Goal: Task Accomplishment & Management: Complete application form

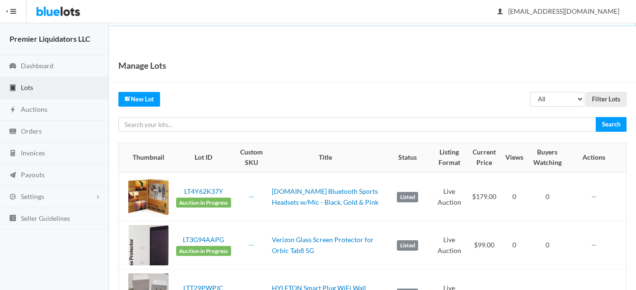
click at [27, 90] on span "Lots" at bounding box center [27, 87] width 12 height 8
click at [24, 110] on span "Auctions" at bounding box center [34, 109] width 27 height 8
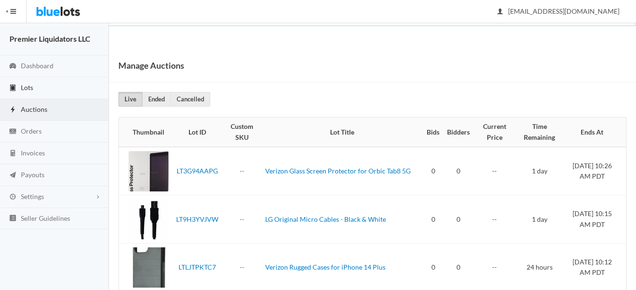
click at [23, 84] on span "Lots" at bounding box center [27, 87] width 12 height 8
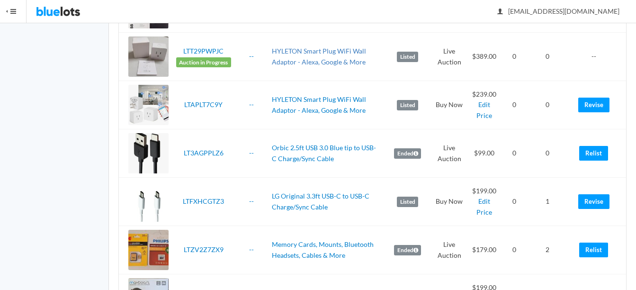
scroll to position [190, 0]
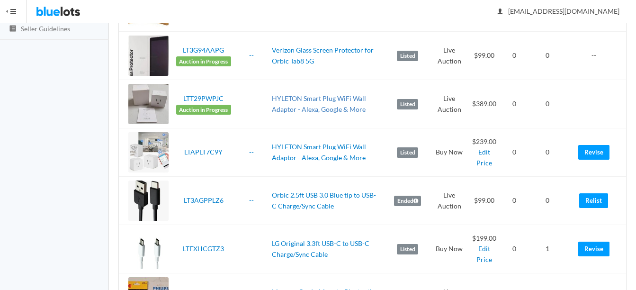
click at [348, 100] on link "HYLETON Smart Plug WiFi Wall Adaptor - Alexa, Google & More" at bounding box center [319, 103] width 94 height 19
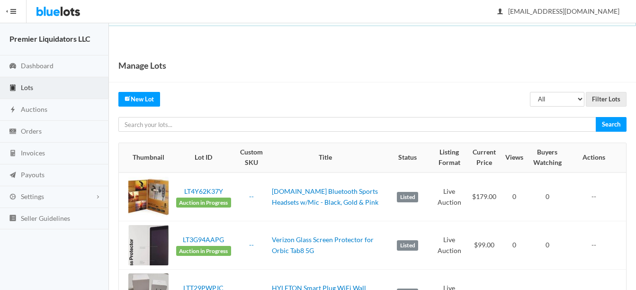
scroll to position [190, 0]
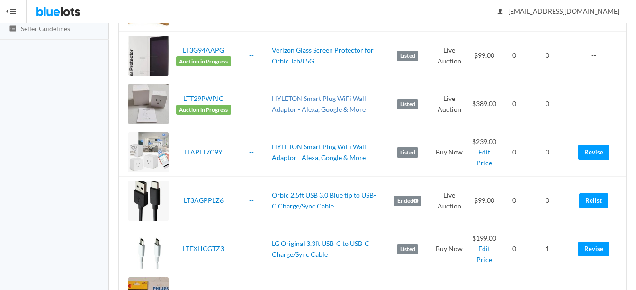
click at [305, 98] on link "HYLETON Smart Plug WiFi Wall Adaptor - Alexa, Google & More" at bounding box center [319, 103] width 94 height 19
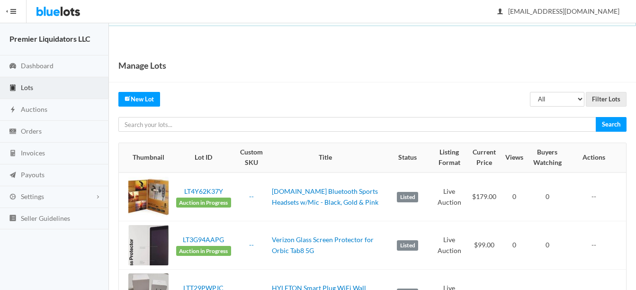
scroll to position [190, 0]
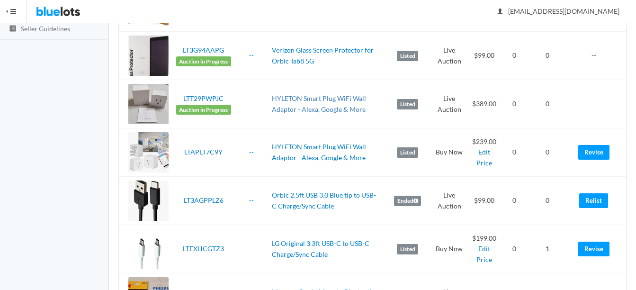
click at [350, 99] on link "HYLETON Smart Plug WiFi Wall Adaptor - Alexa, Google & More" at bounding box center [319, 103] width 94 height 19
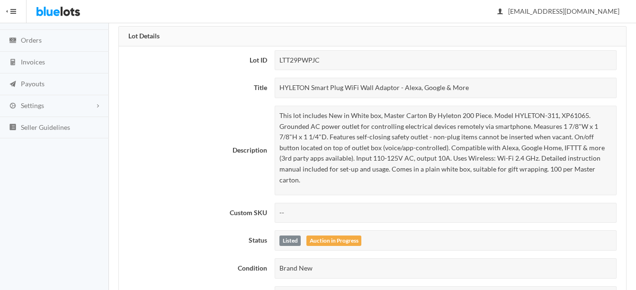
scroll to position [95, 0]
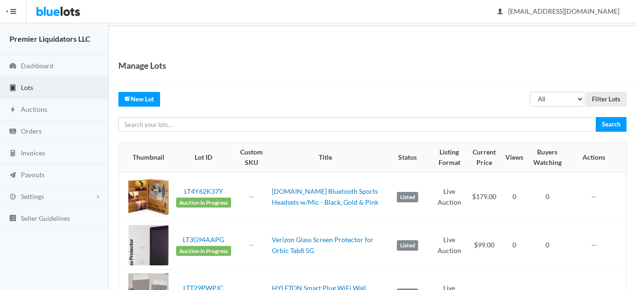
scroll to position [190, 0]
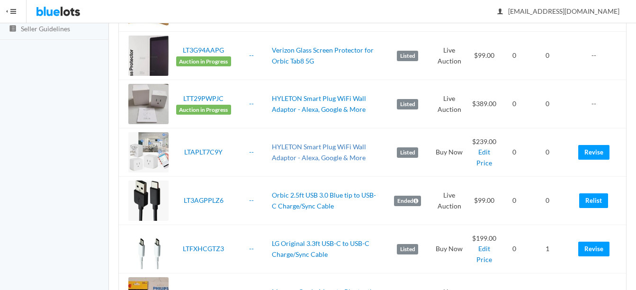
click at [338, 145] on link "HYLETON Smart Plug WiFi Wall Adaptor - Alexa, Google & More" at bounding box center [319, 152] width 94 height 19
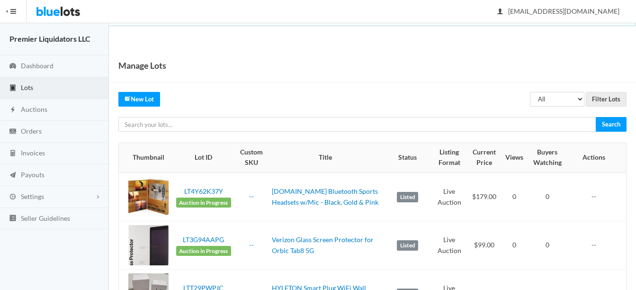
click at [27, 90] on span "Lots" at bounding box center [27, 87] width 12 height 8
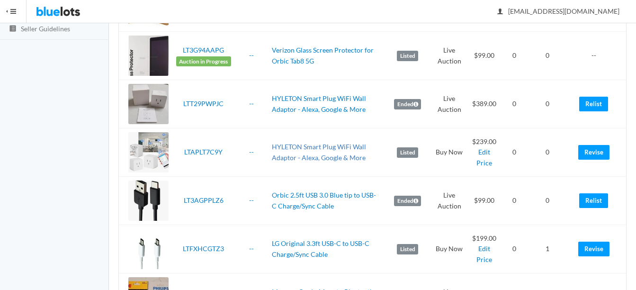
click at [316, 148] on link "HYLETON Smart Plug WiFi Wall Adaptor - Alexa, Google & More" at bounding box center [319, 152] width 94 height 19
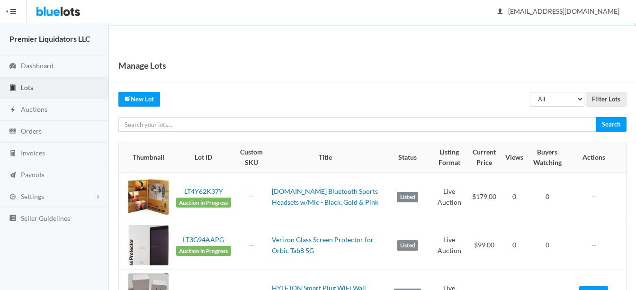
scroll to position [190, 0]
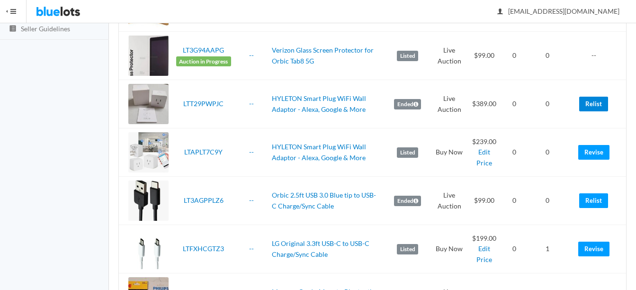
click at [590, 103] on link "Relist" at bounding box center [594, 104] width 29 height 15
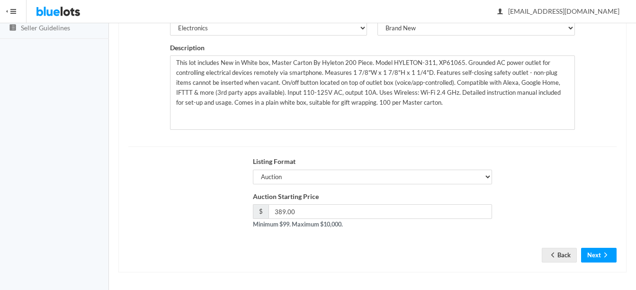
scroll to position [192, 0]
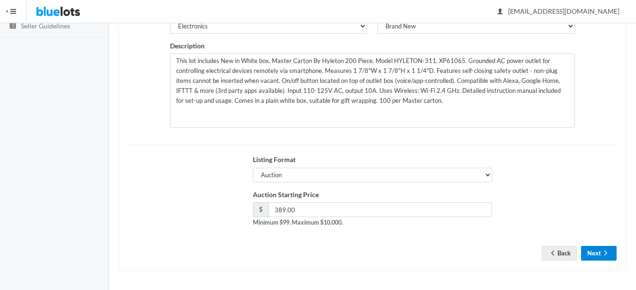
click at [591, 250] on button "Next" at bounding box center [599, 253] width 36 height 15
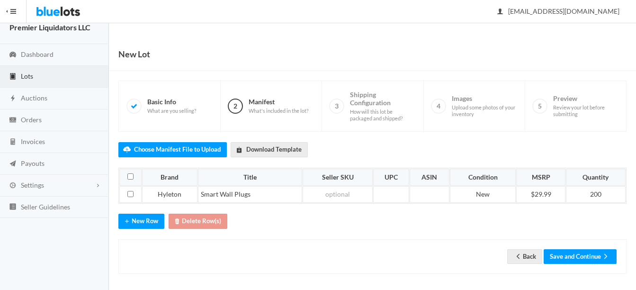
scroll to position [15, 0]
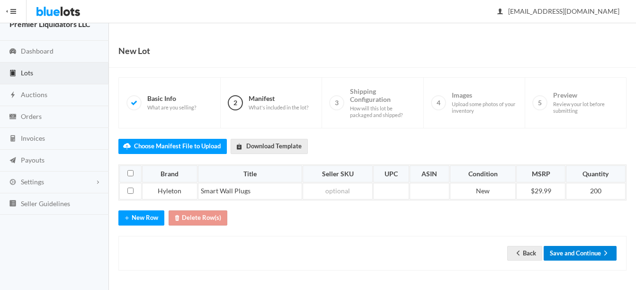
click at [577, 250] on button "Save and Continue" at bounding box center [580, 253] width 73 height 15
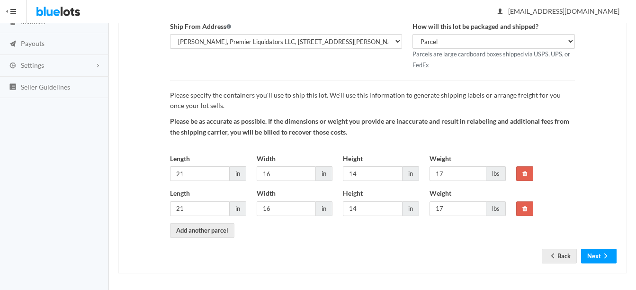
scroll to position [134, 0]
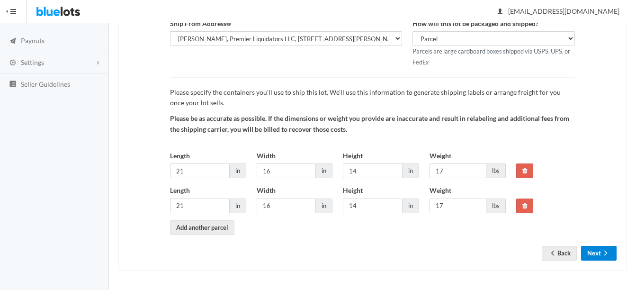
click at [599, 256] on button "Next" at bounding box center [599, 253] width 36 height 15
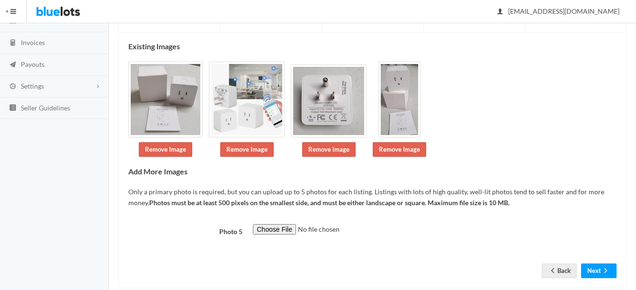
scroll to position [128, 0]
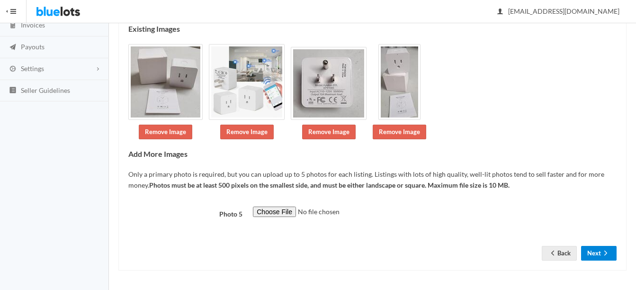
click at [589, 257] on button "Next" at bounding box center [599, 253] width 36 height 15
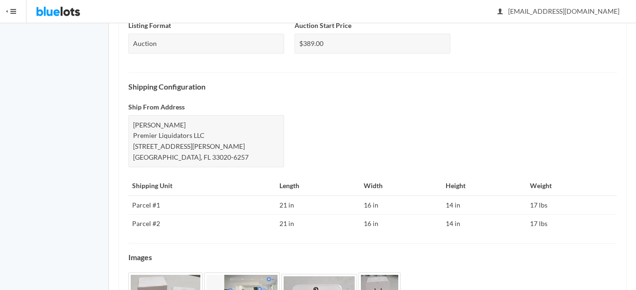
scroll to position [474, 0]
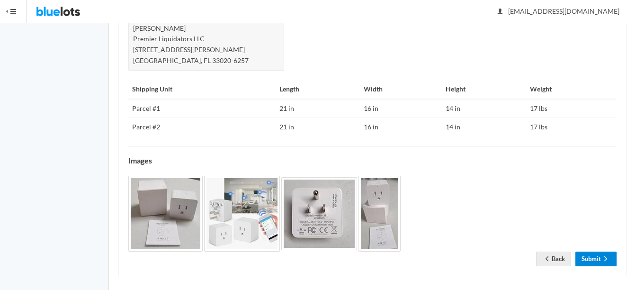
click at [600, 261] on link "Submit" at bounding box center [596, 259] width 41 height 15
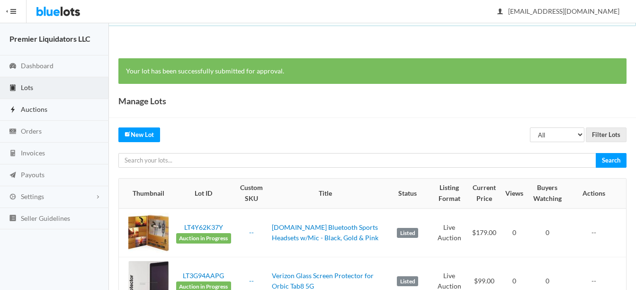
click at [27, 108] on span "Auctions" at bounding box center [34, 109] width 27 height 8
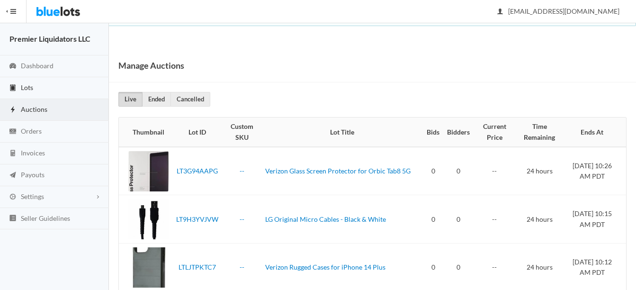
click at [32, 88] on span "Lots" at bounding box center [27, 87] width 12 height 8
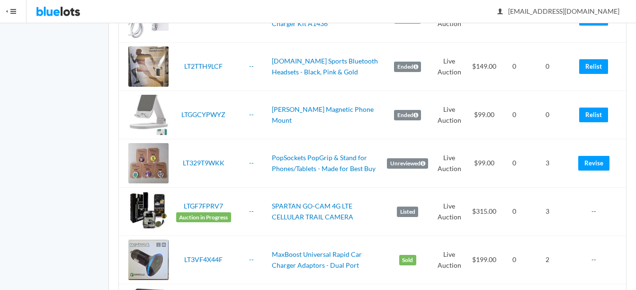
scroll to position [663, 0]
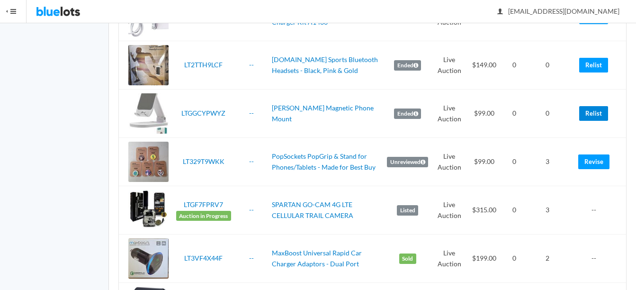
click at [605, 111] on link "Relist" at bounding box center [594, 113] width 29 height 15
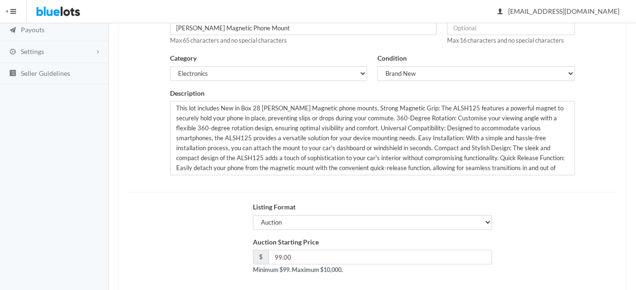
scroll to position [98, 0]
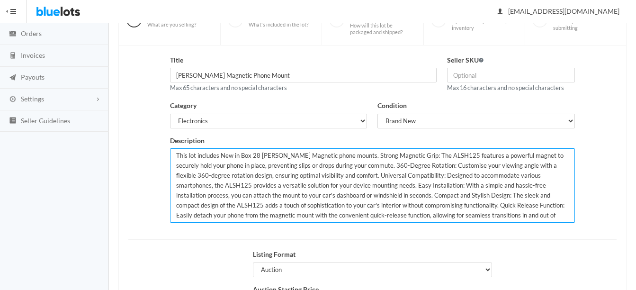
click at [257, 154] on textarea "This lot includes New in Box 28 Allison Magnetic phone mounts. Strong Magnetic …" at bounding box center [372, 185] width 405 height 74
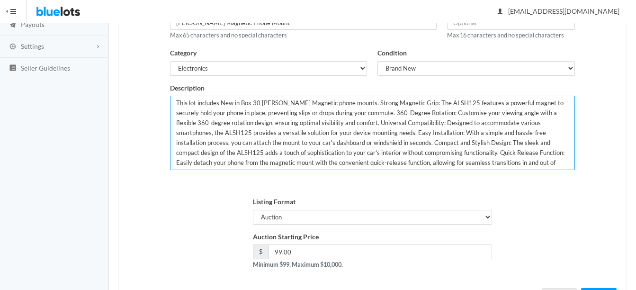
scroll to position [192, 0]
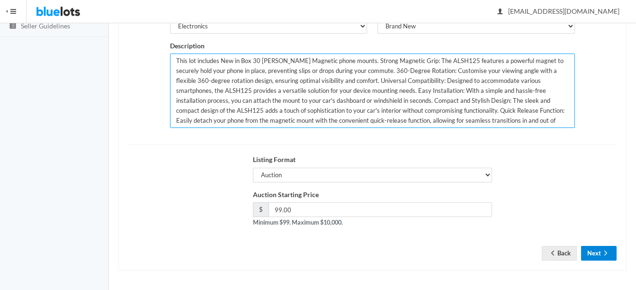
type textarea "This lot includes New in Box 30 Allison Magnetic phone mounts. Strong Magnetic …"
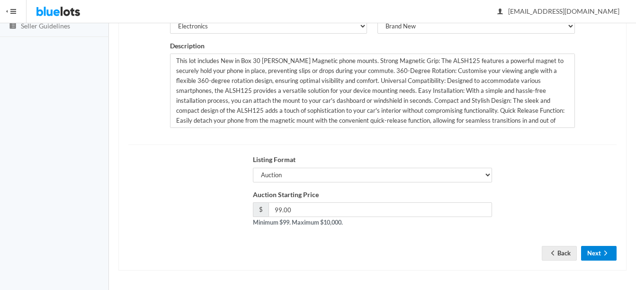
click at [600, 252] on button "Next" at bounding box center [599, 253] width 36 height 15
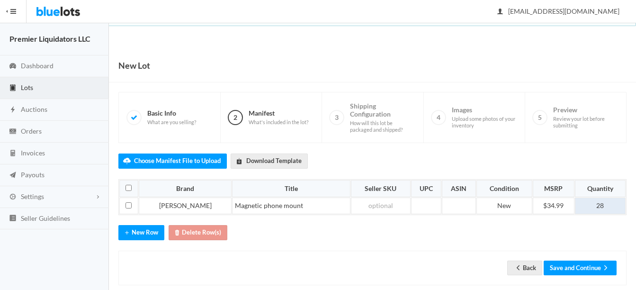
click at [611, 202] on td "28" at bounding box center [600, 206] width 51 height 17
click at [579, 272] on button "Save and Continue" at bounding box center [580, 268] width 73 height 15
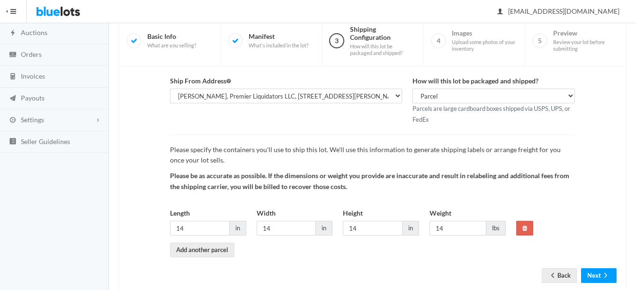
scroll to position [99, 0]
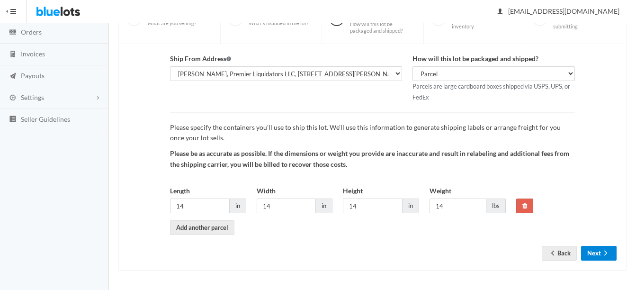
click at [597, 252] on button "Next" at bounding box center [599, 253] width 36 height 15
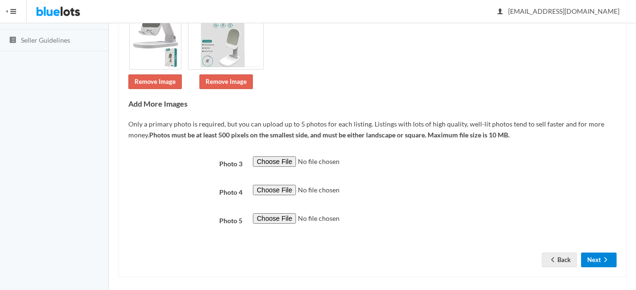
scroll to position [185, 0]
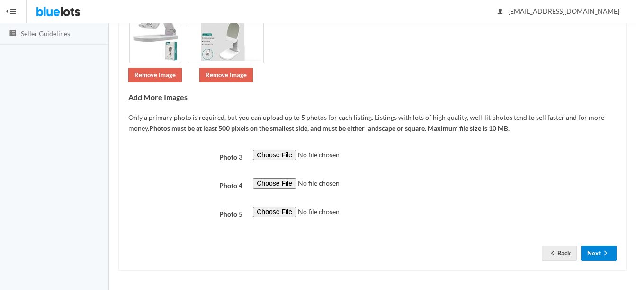
click at [600, 251] on button "Next" at bounding box center [599, 253] width 36 height 15
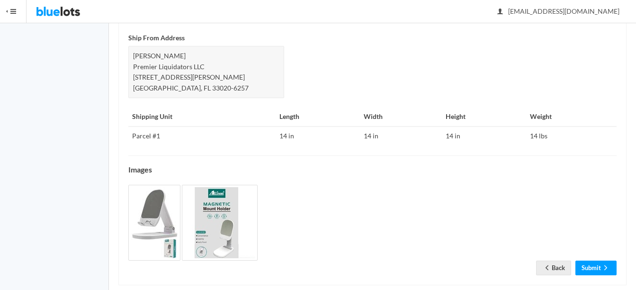
scroll to position [471, 0]
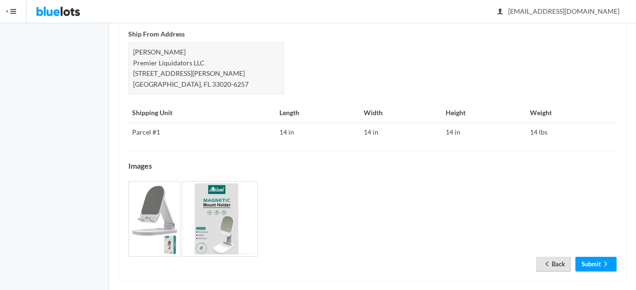
click at [559, 257] on link "Back" at bounding box center [553, 264] width 35 height 15
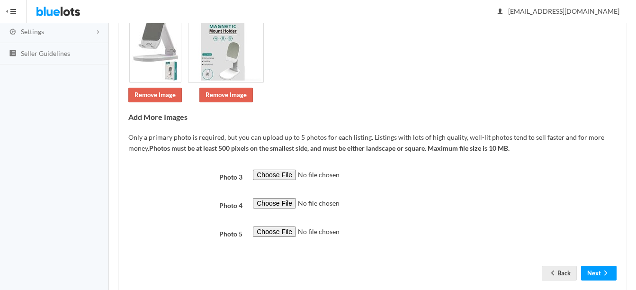
scroll to position [185, 0]
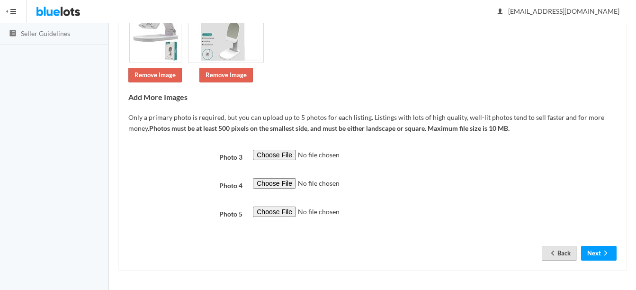
click at [557, 253] on link "Back" at bounding box center [559, 253] width 35 height 15
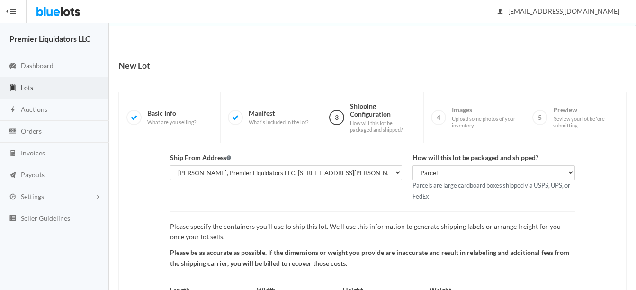
scroll to position [99, 0]
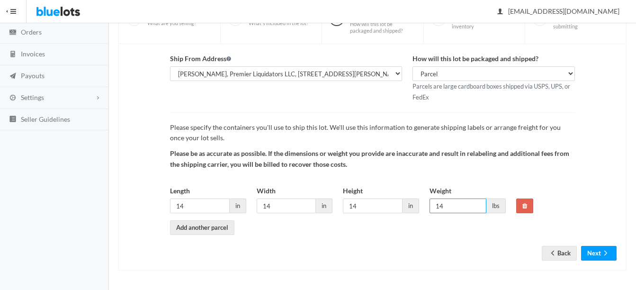
click at [471, 206] on input "14" at bounding box center [458, 206] width 57 height 15
type input "1"
click at [215, 205] on input "14" at bounding box center [200, 206] width 60 height 15
type input "1"
type input "14"
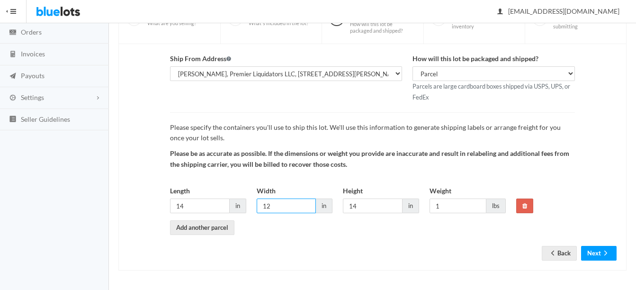
type input "12"
type input "10"
type input "8"
type input "9"
click at [603, 251] on icon "arrow forward" at bounding box center [605, 253] width 9 height 8
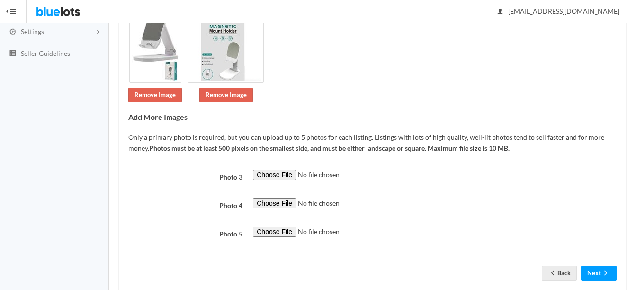
scroll to position [185, 0]
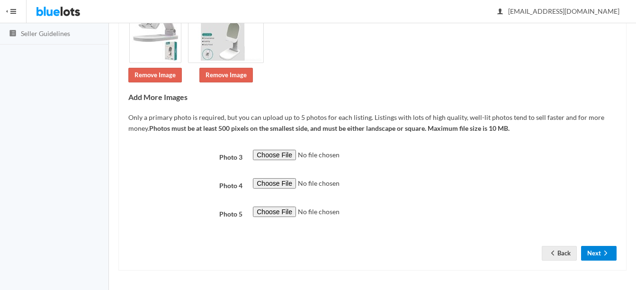
click at [590, 251] on button "Next" at bounding box center [599, 253] width 36 height 15
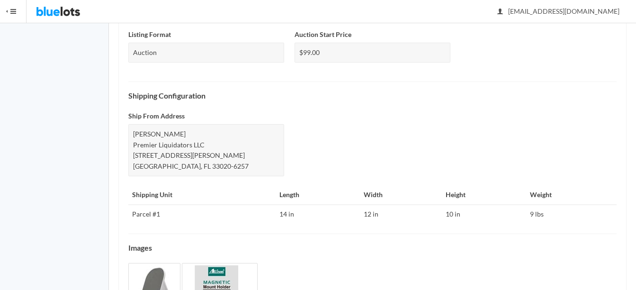
scroll to position [471, 0]
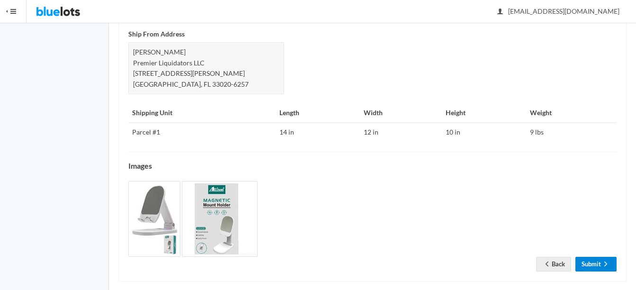
click at [604, 260] on icon "arrow forward" at bounding box center [605, 264] width 9 height 8
